Goal: Task Accomplishment & Management: Use online tool/utility

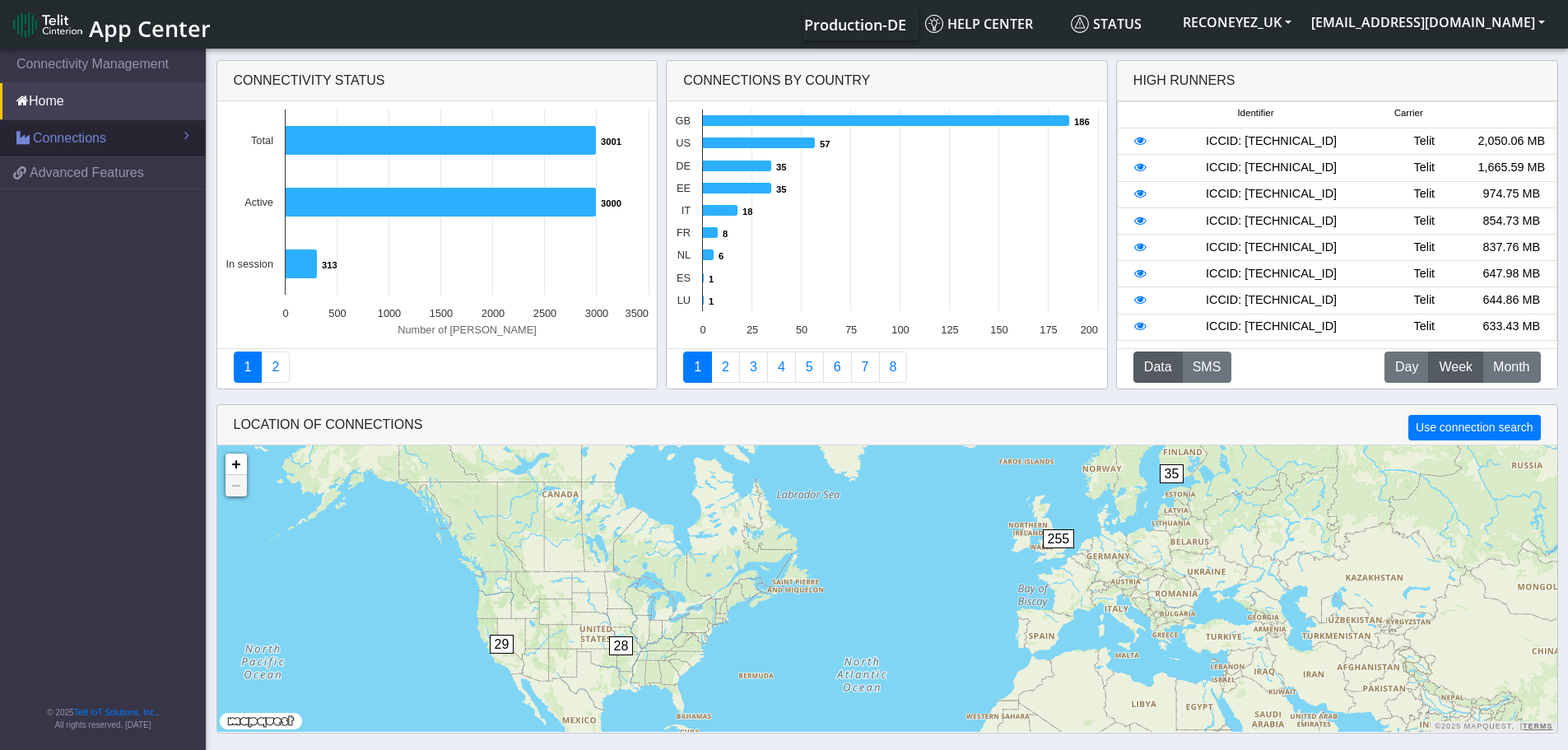
click at [82, 136] on span "Connections" at bounding box center [69, 138] width 73 height 20
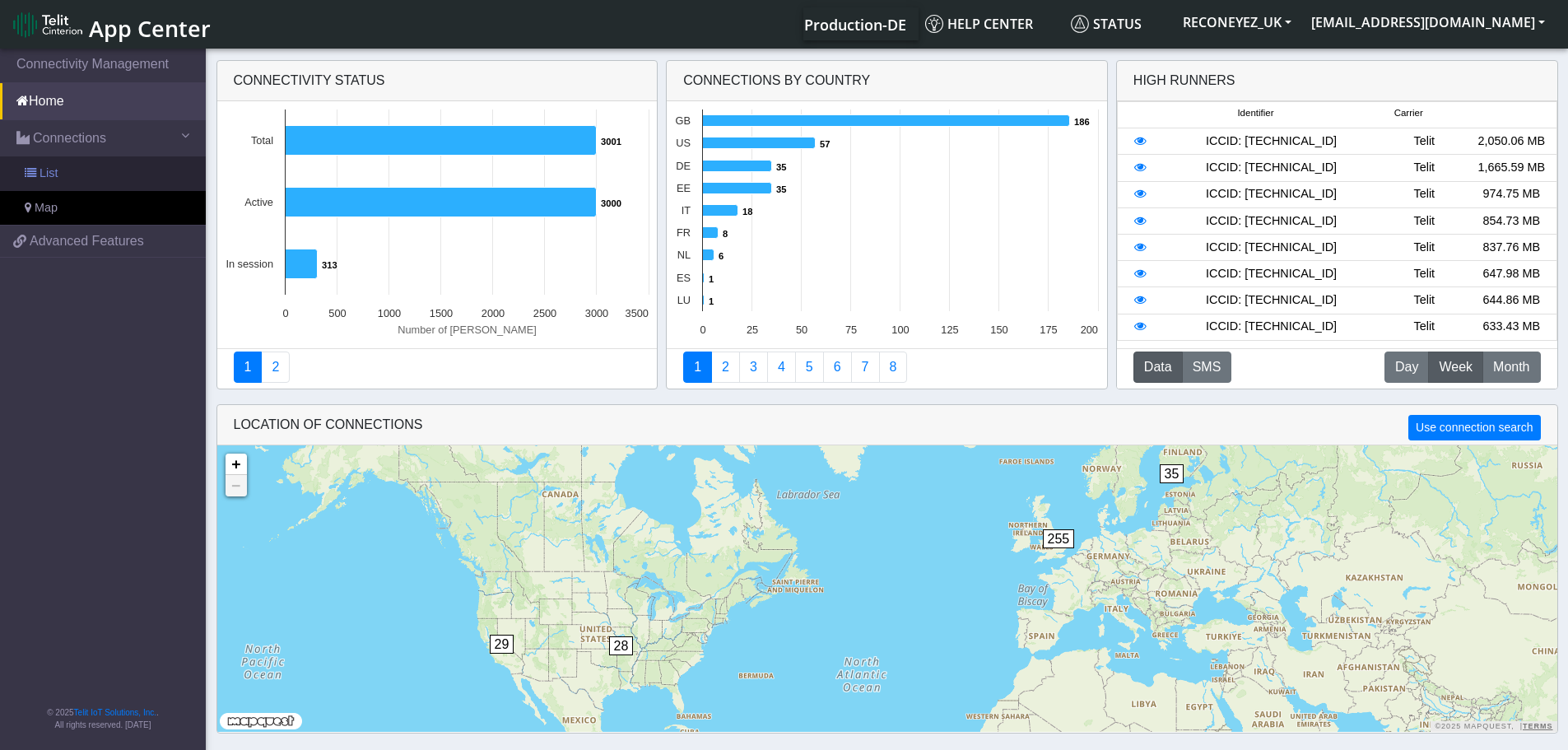
click at [92, 176] on link "List" at bounding box center [103, 173] width 206 height 35
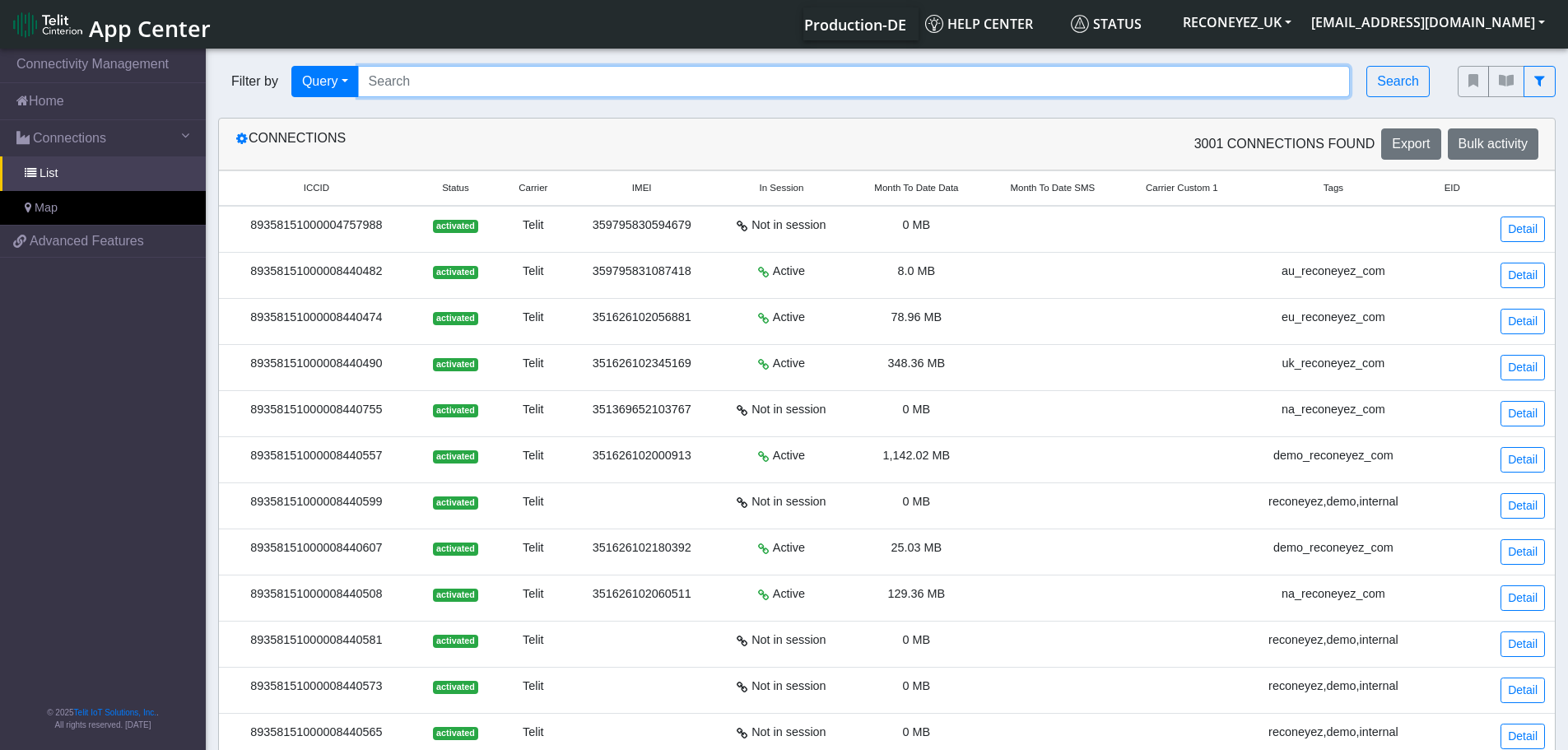
paste input "89358151000008422274"
type input "89358151000008422274"
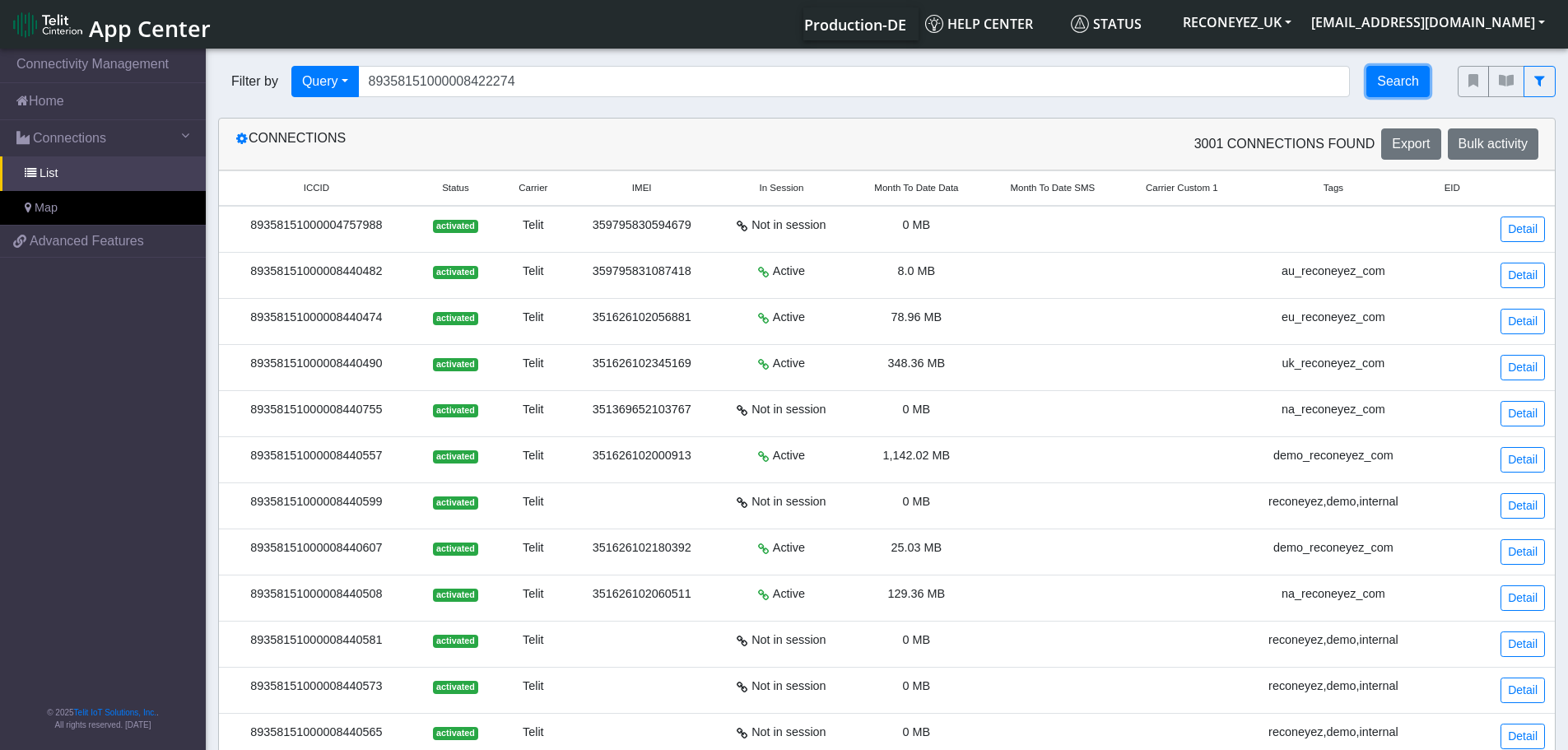
click at [1399, 76] on button "Search" at bounding box center [1398, 82] width 63 height 32
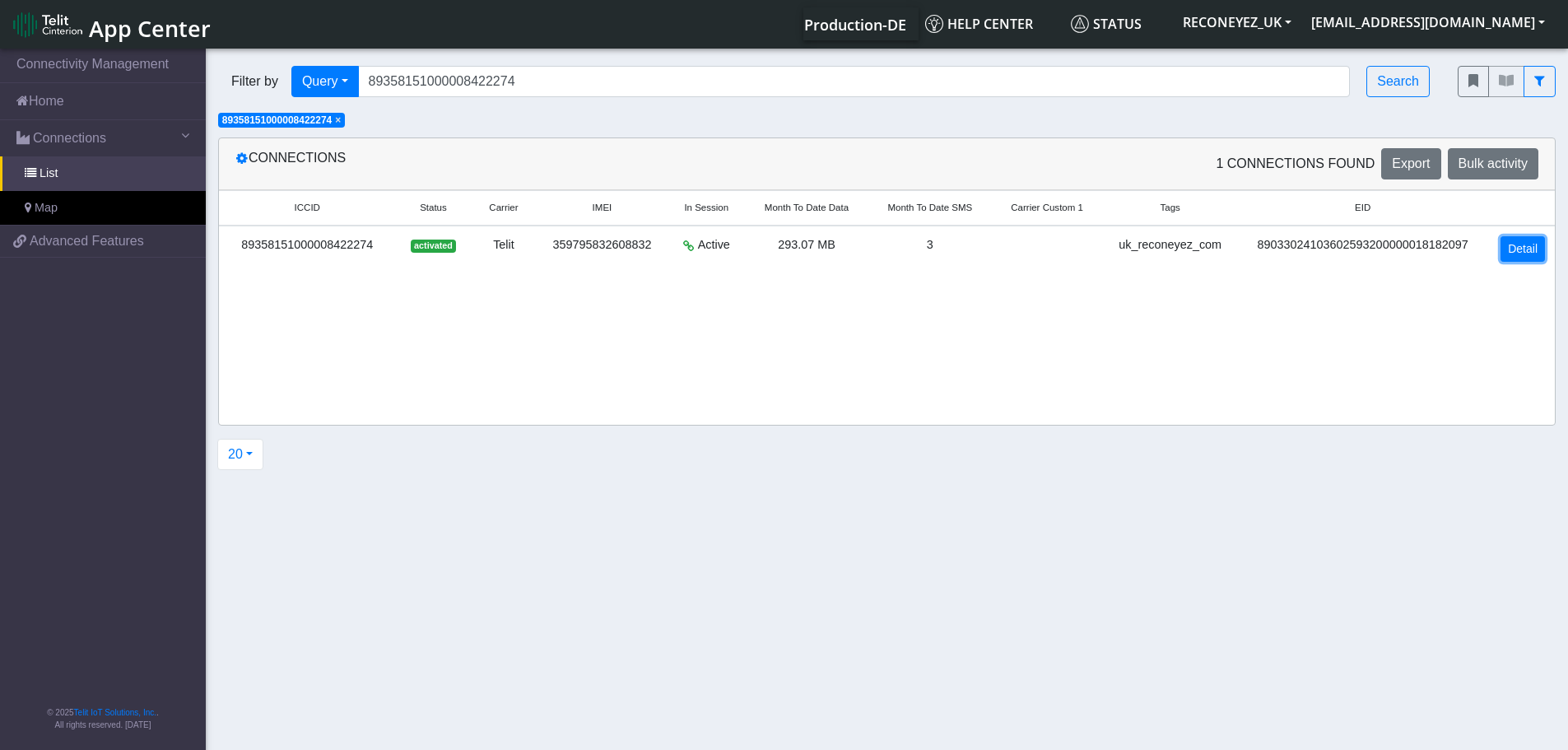
click at [1533, 254] on link "Detail" at bounding box center [1523, 249] width 44 height 26
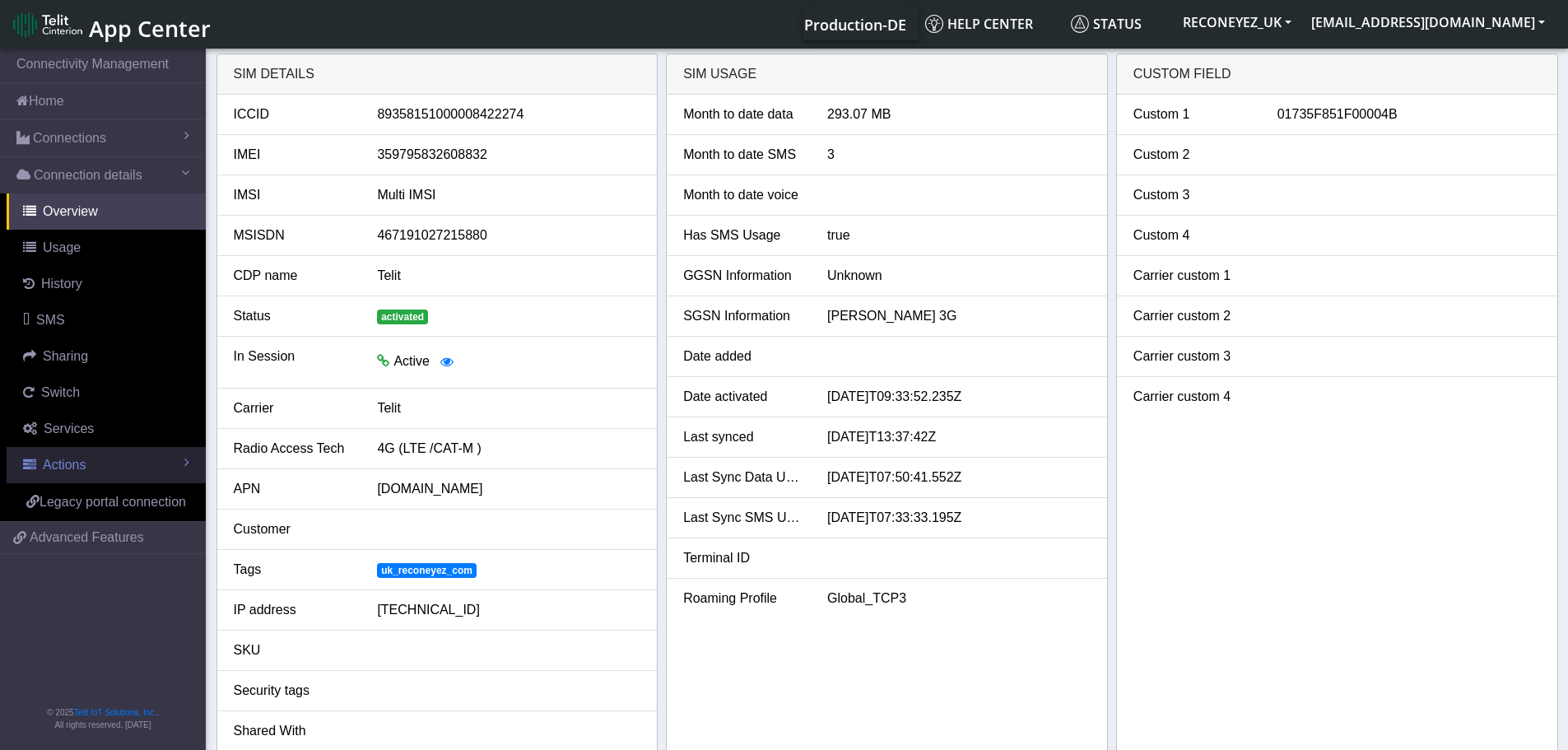
click at [81, 461] on span "Actions" at bounding box center [63, 464] width 42 height 14
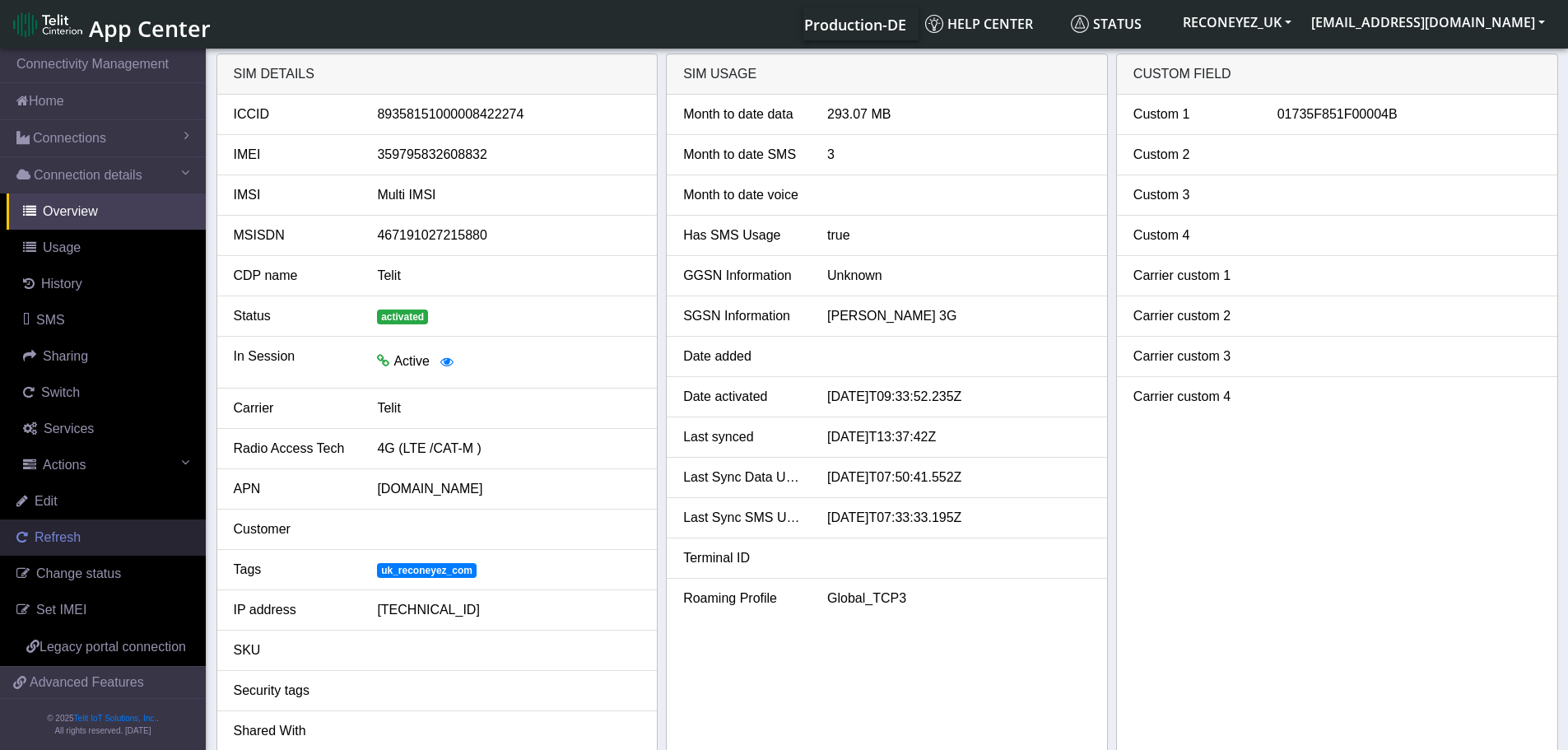
click at [66, 539] on span "Refresh" at bounding box center [57, 538] width 46 height 14
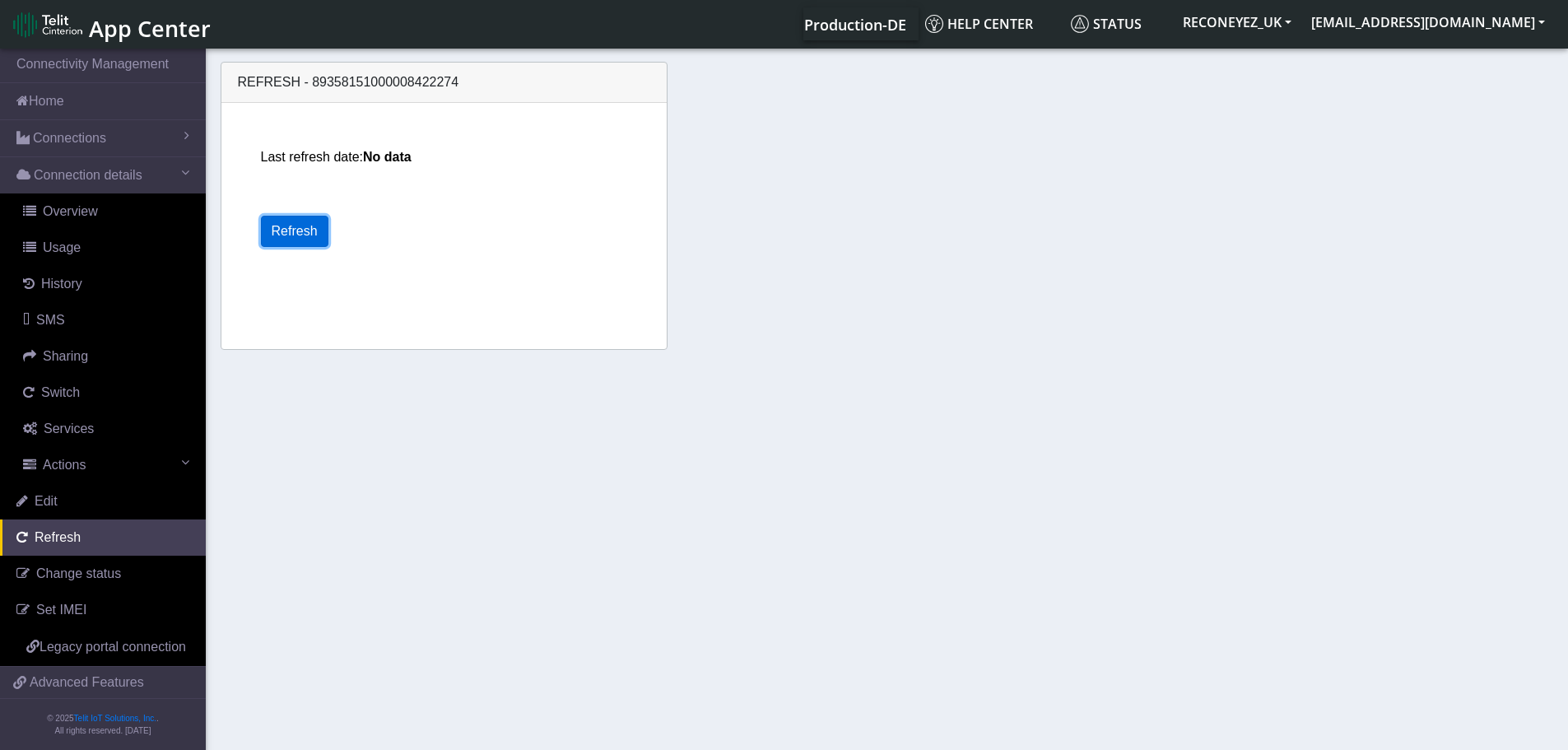
click at [303, 234] on button "Refresh" at bounding box center [294, 231] width 67 height 32
